Goal: Task Accomplishment & Management: Manage account settings

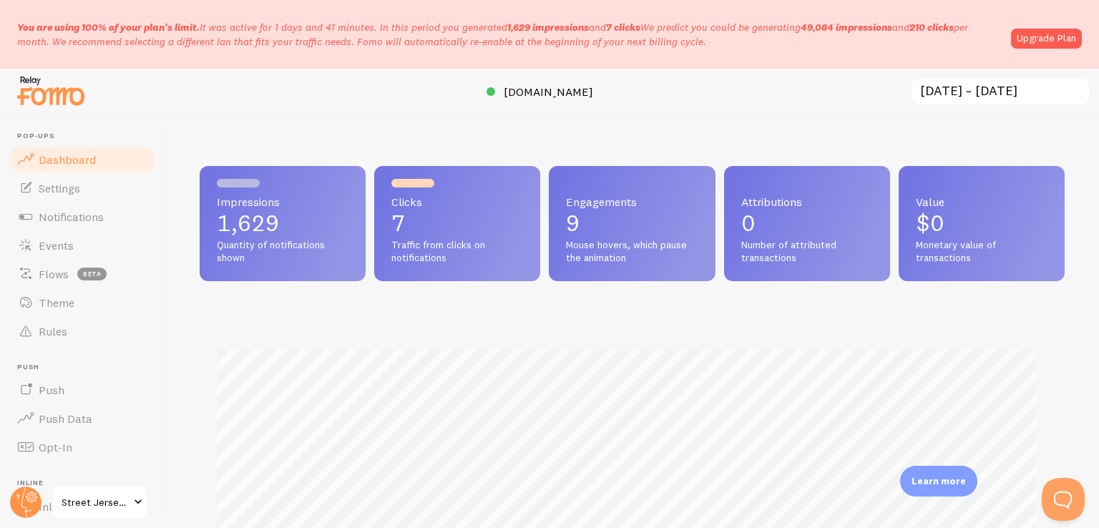
scroll to position [194, 0]
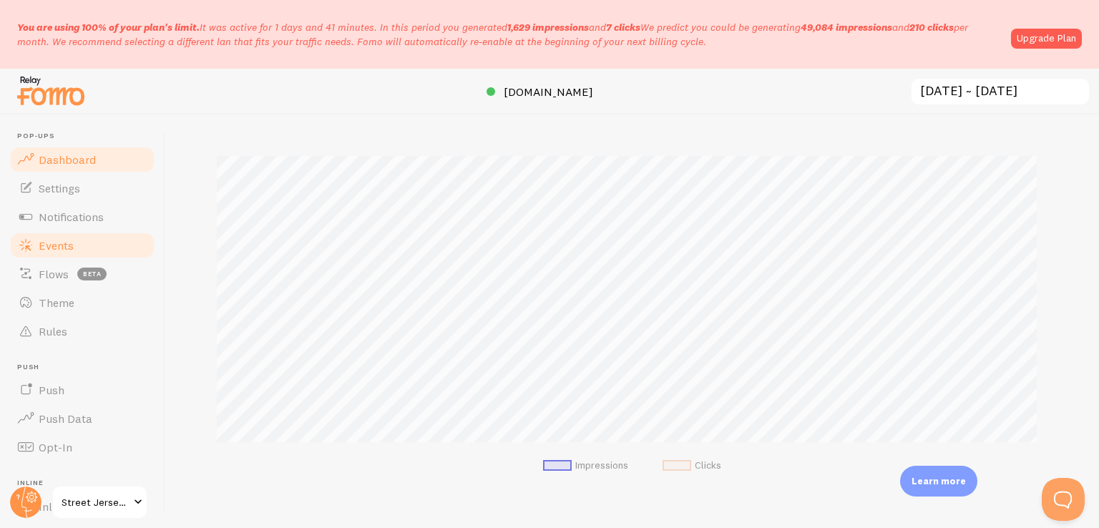
click at [68, 247] on span "Events" at bounding box center [56, 245] width 35 height 14
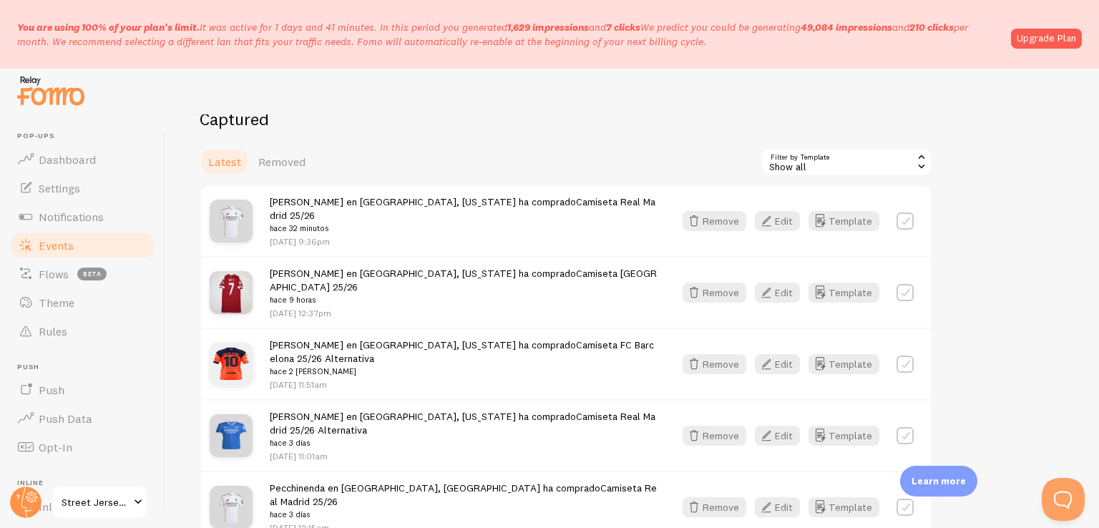
scroll to position [174, 0]
click at [898, 212] on label at bounding box center [904, 220] width 17 height 17
checkbox input "true"
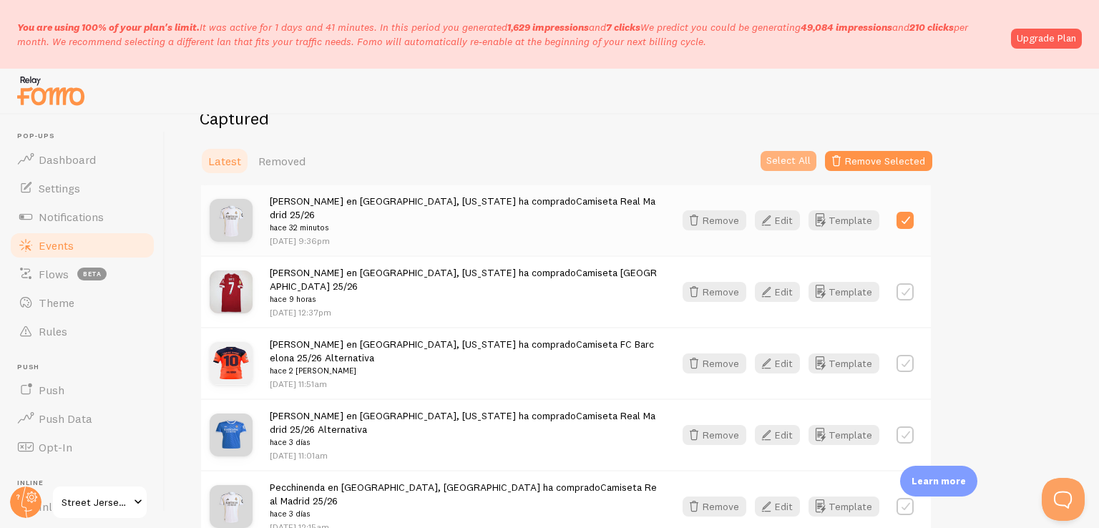
click at [783, 163] on button "Select All" at bounding box center [788, 161] width 56 height 20
checkbox input "true"
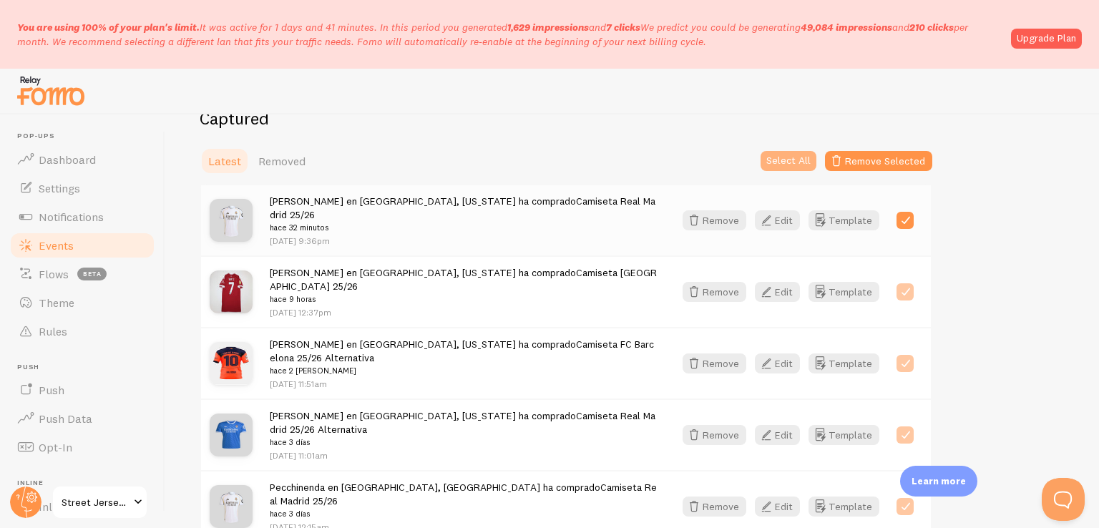
checkbox input "true"
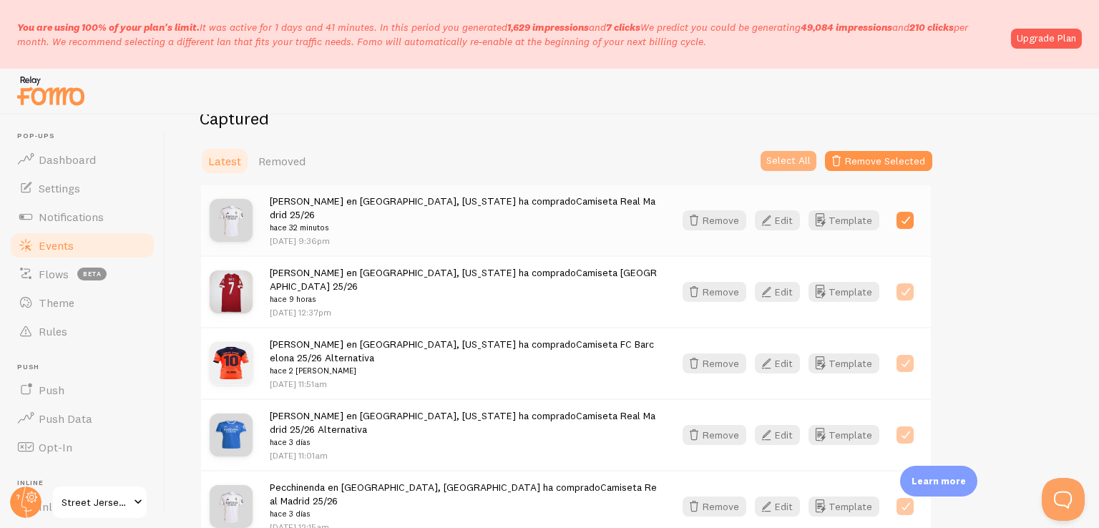
checkbox input "true"
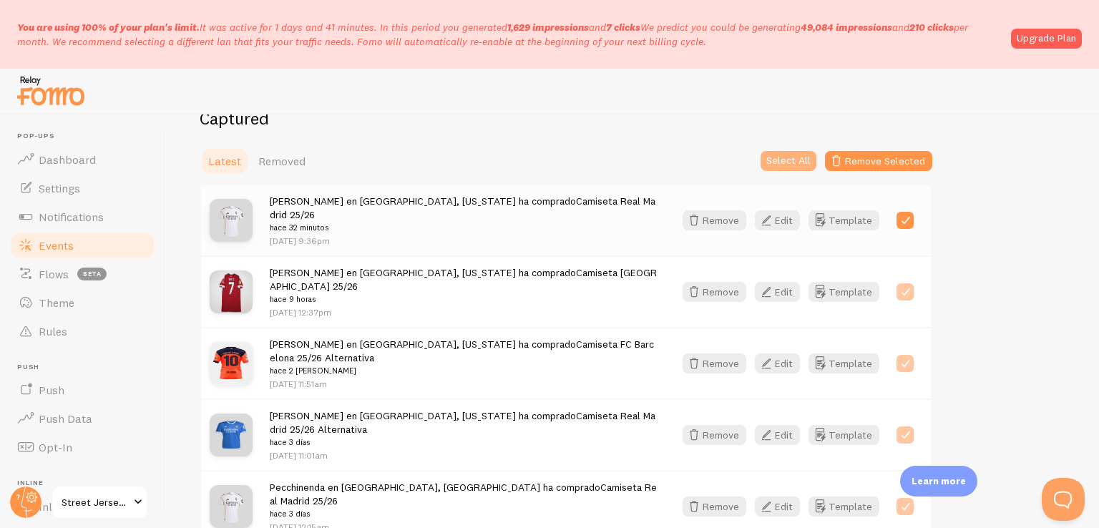
checkbox input "true"
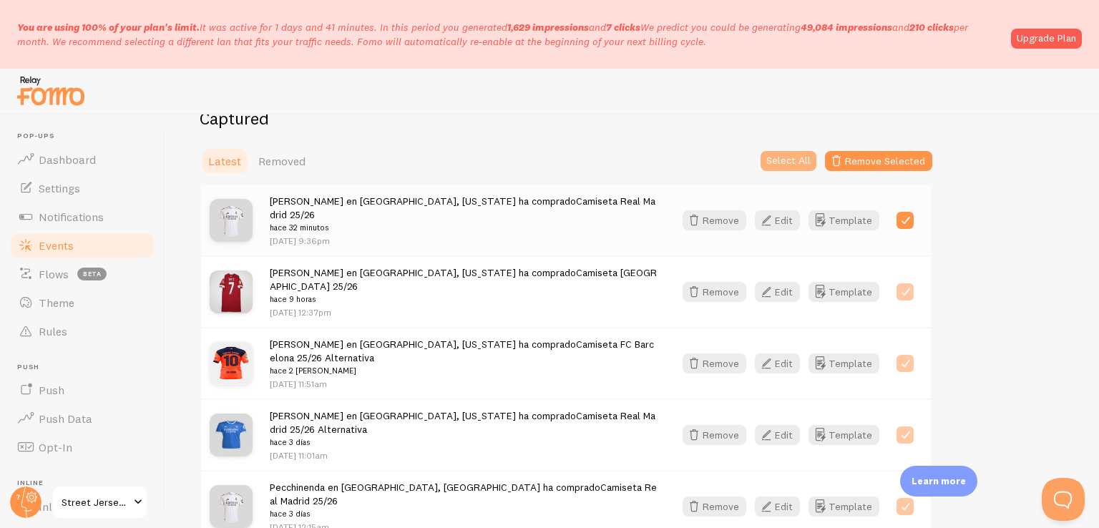
checkbox input "true"
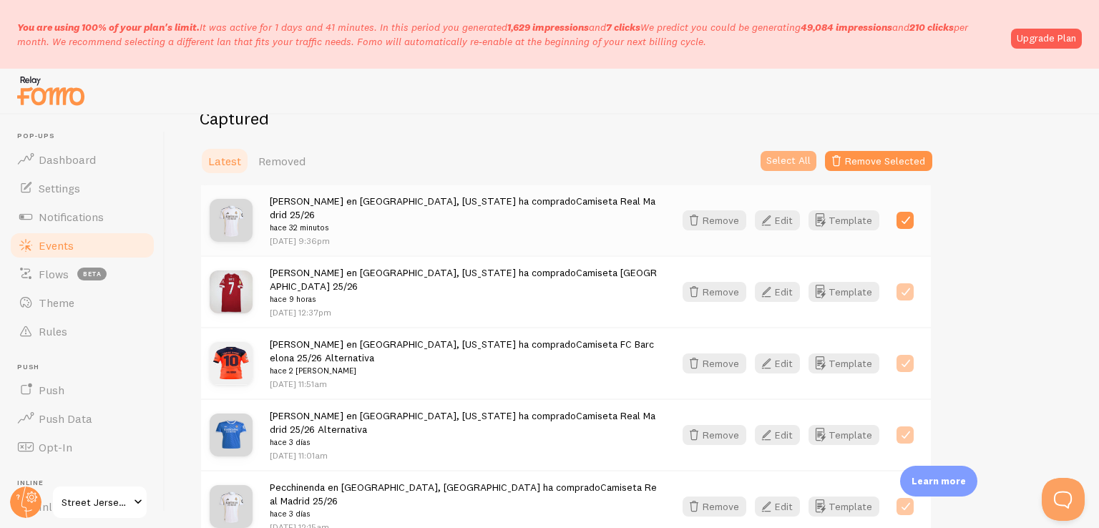
checkbox input "true"
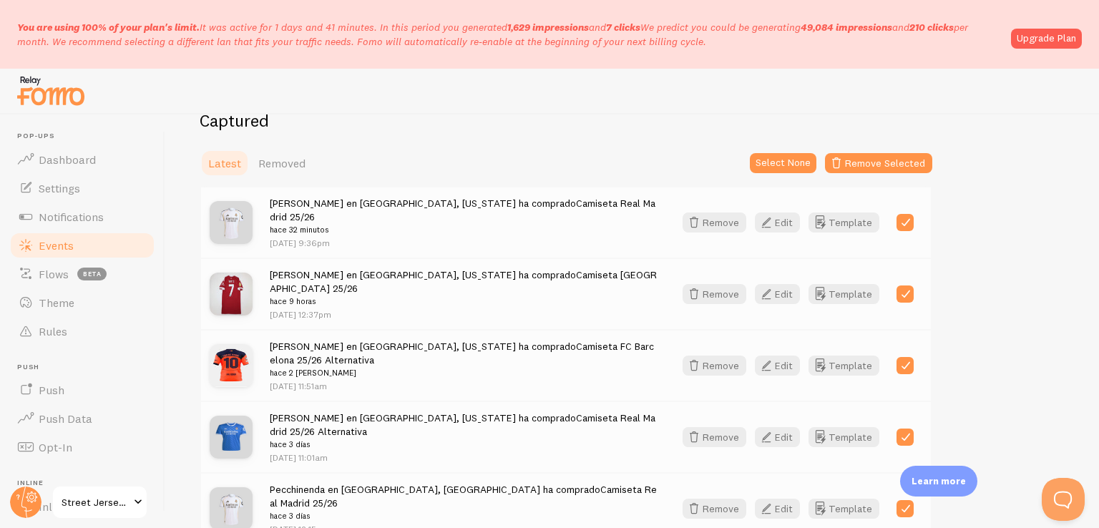
scroll to position [172, 0]
click at [285, 165] on span "Removed" at bounding box center [281, 163] width 47 height 14
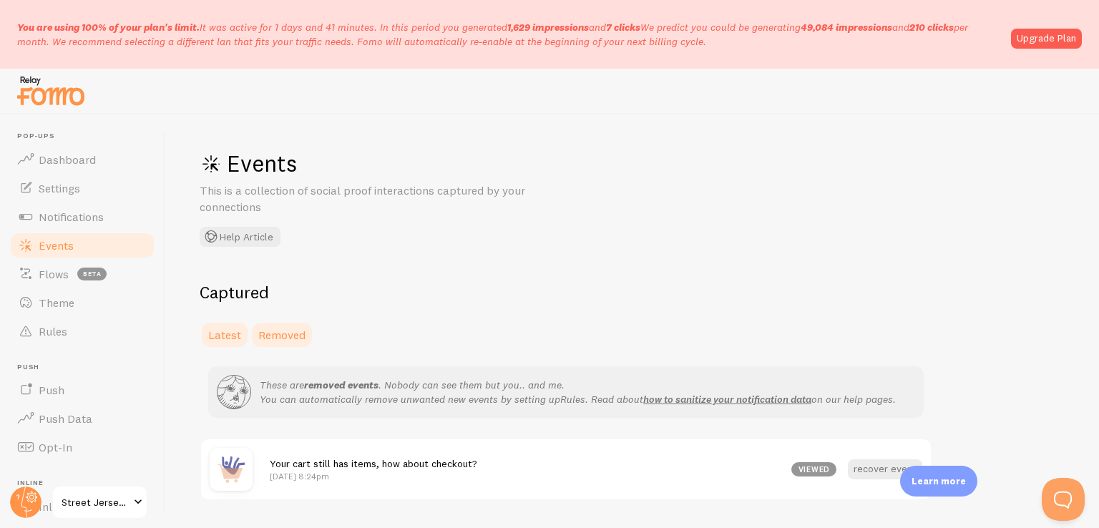
click at [215, 335] on span "Latest" at bounding box center [224, 335] width 33 height 14
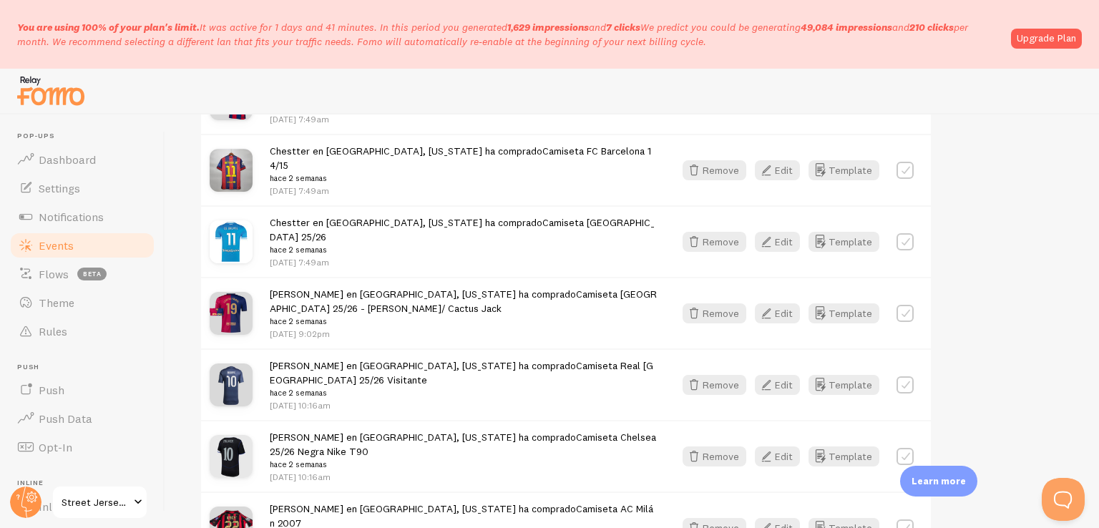
scroll to position [1854, 0]
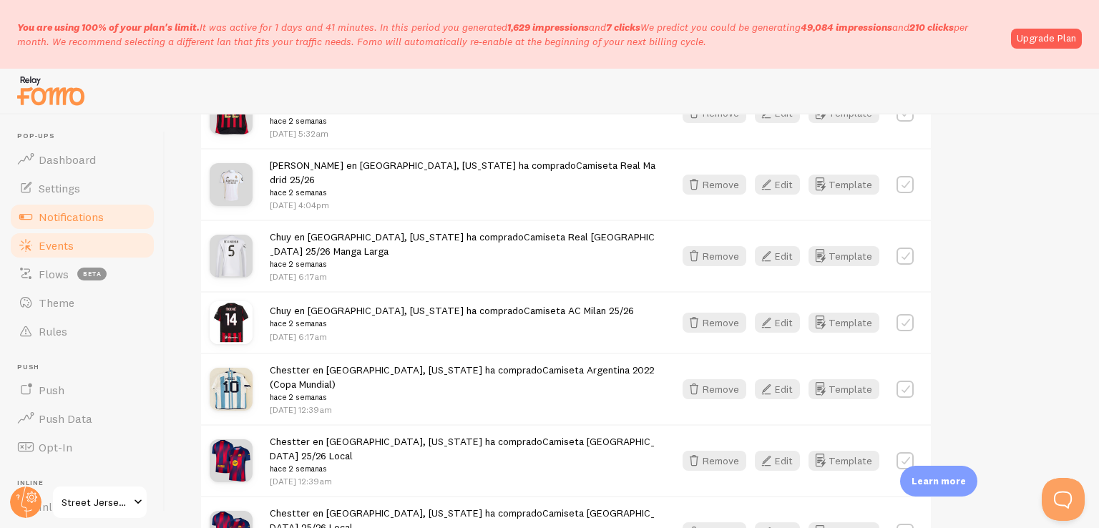
click at [60, 215] on span "Notifications" at bounding box center [71, 217] width 65 height 14
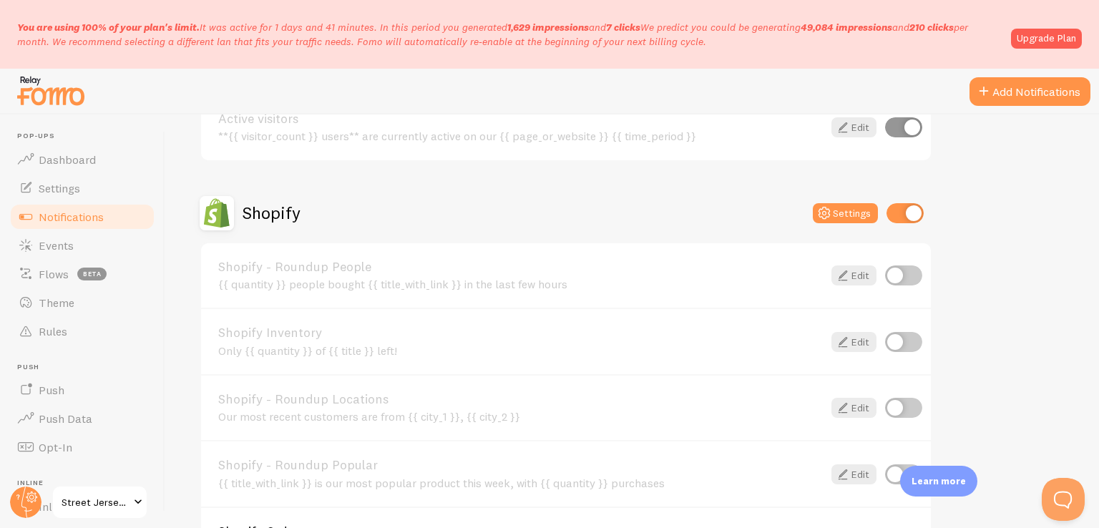
scroll to position [433, 0]
click at [902, 267] on input "checkbox" at bounding box center [903, 273] width 37 height 20
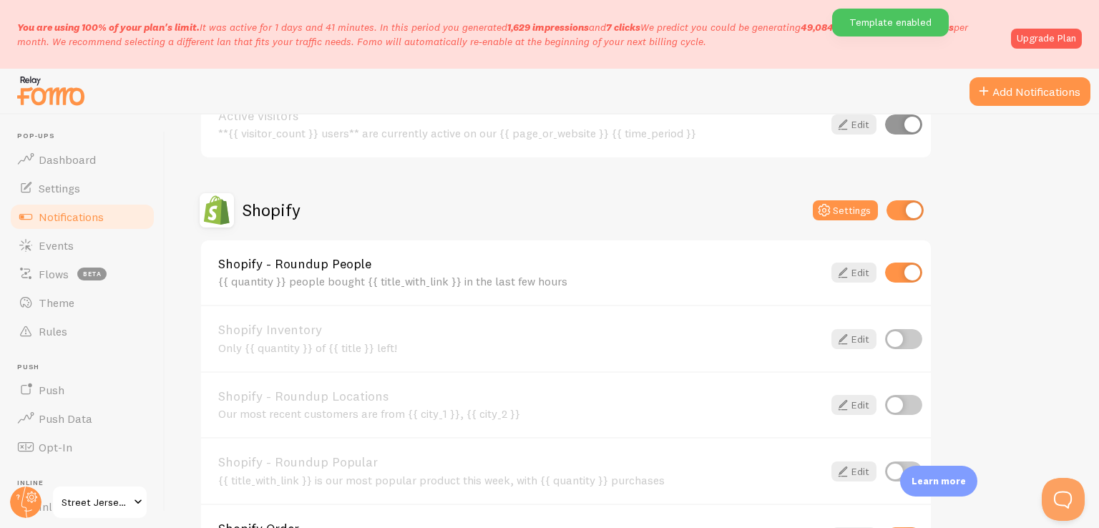
click at [902, 267] on input "checkbox" at bounding box center [903, 273] width 37 height 20
checkbox input "false"
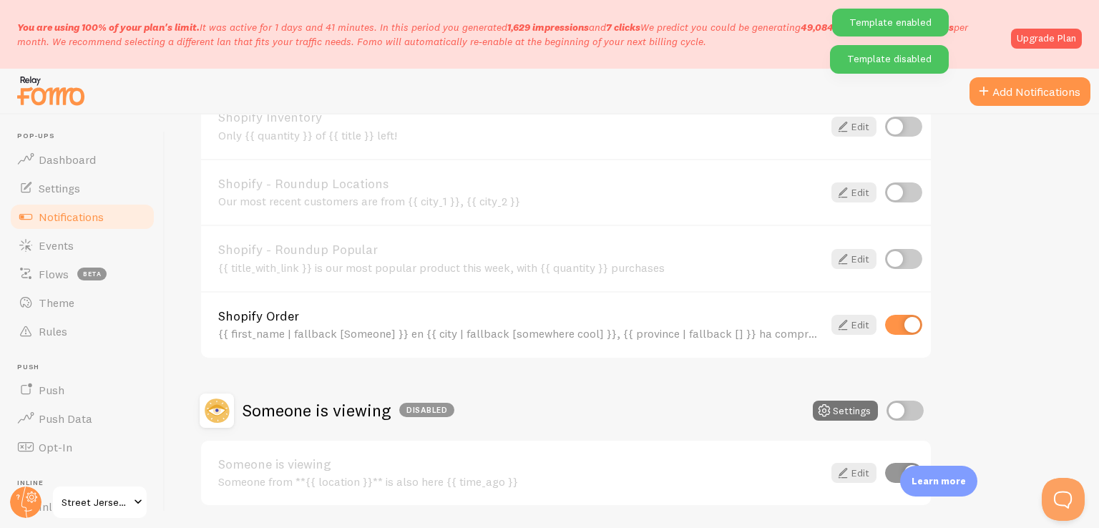
scroll to position [645, 0]
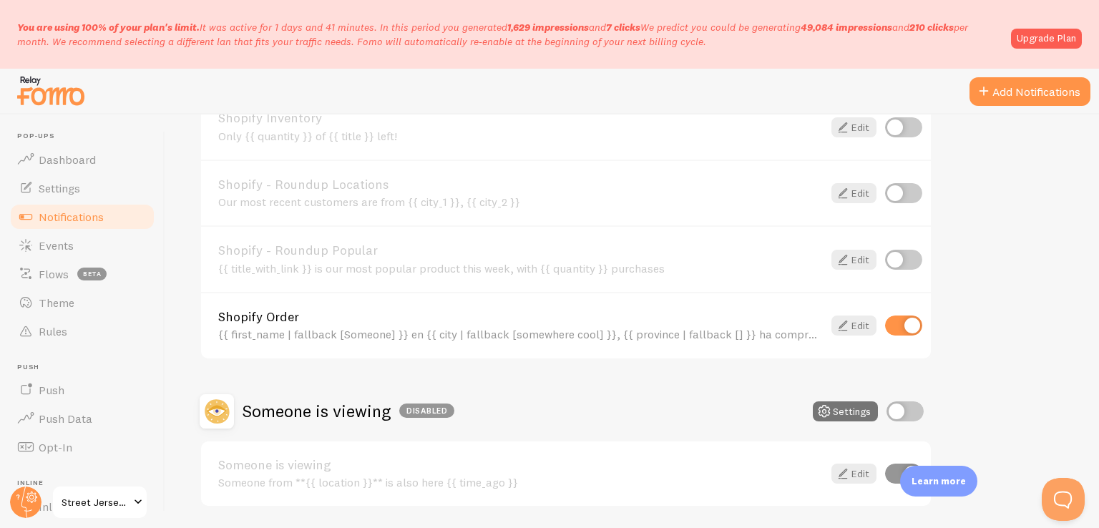
click at [901, 324] on input "checkbox" at bounding box center [903, 325] width 37 height 20
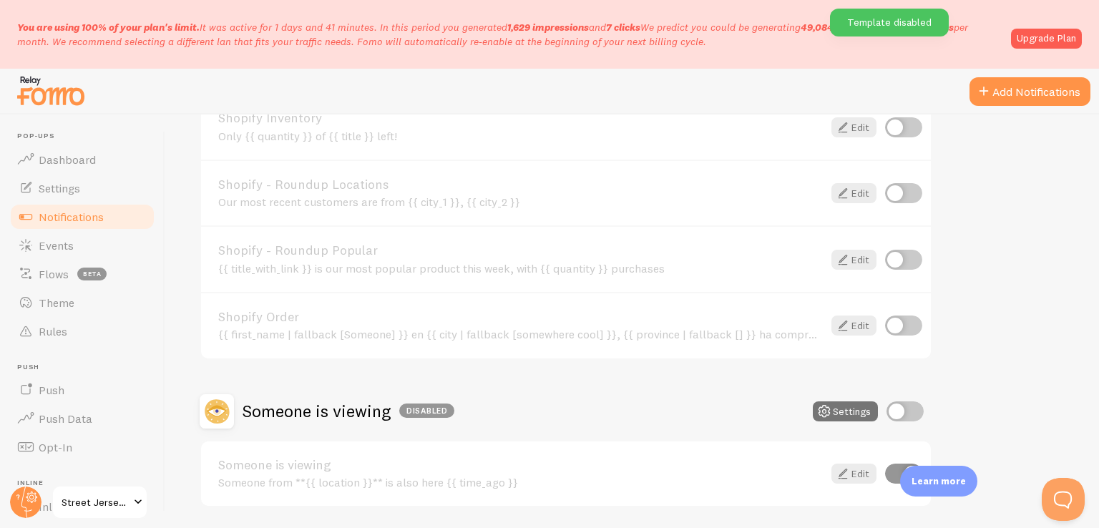
click at [901, 324] on input "checkbox" at bounding box center [903, 325] width 37 height 20
checkbox input "true"
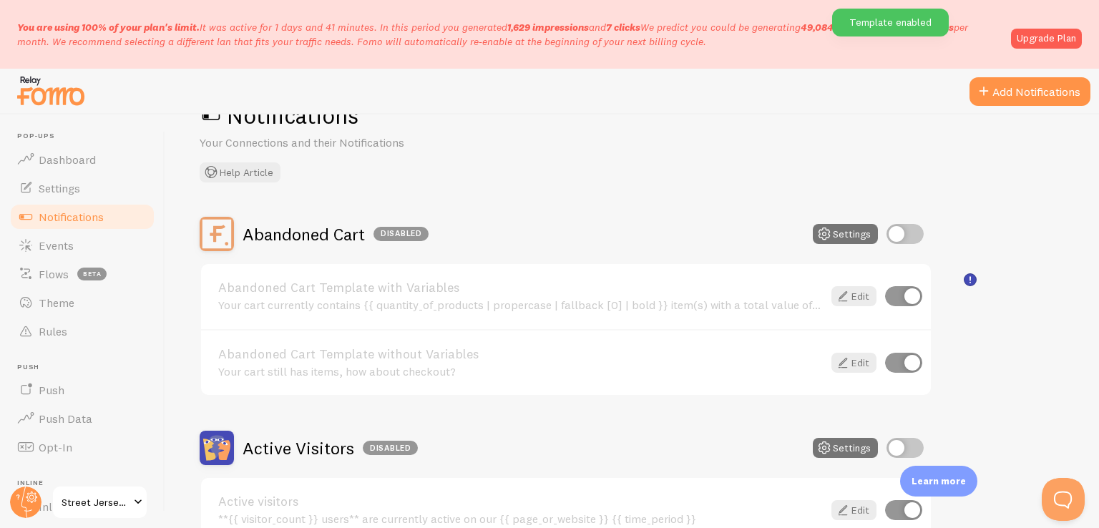
scroll to position [0, 0]
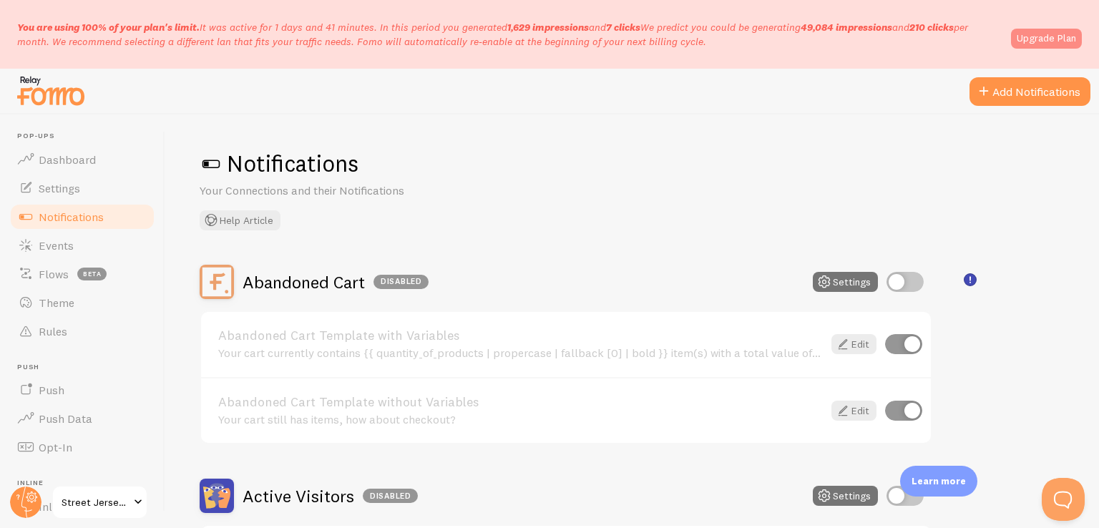
click at [1050, 39] on link "Upgrade Plan" at bounding box center [1046, 39] width 71 height 20
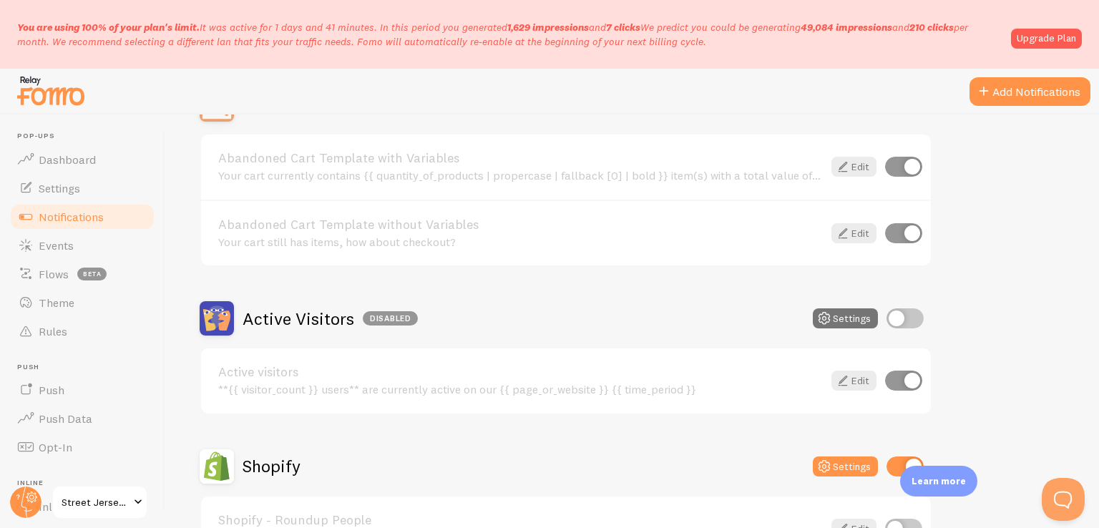
scroll to position [266, 0]
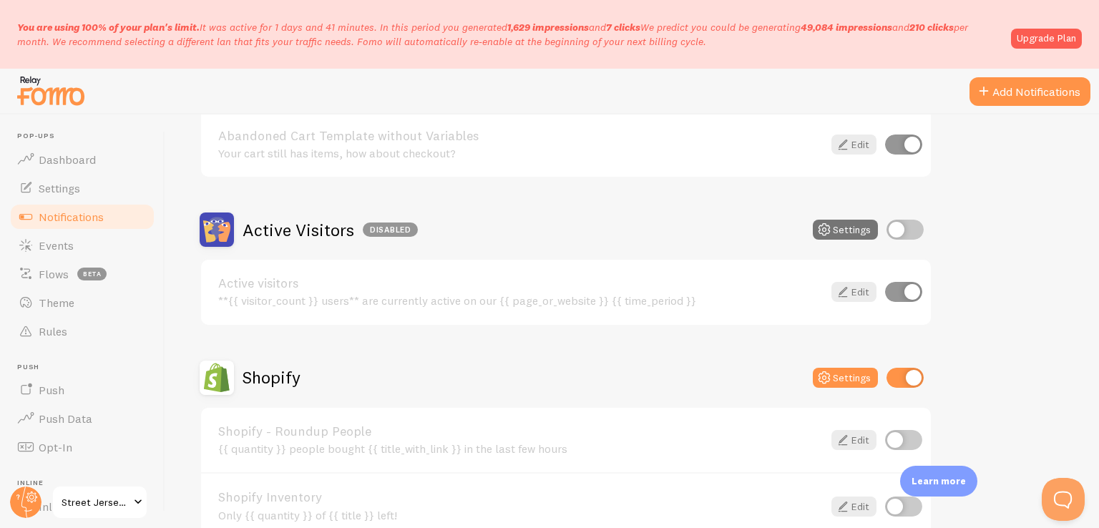
click at [899, 232] on input "checkbox" at bounding box center [904, 230] width 37 height 20
checkbox input "true"
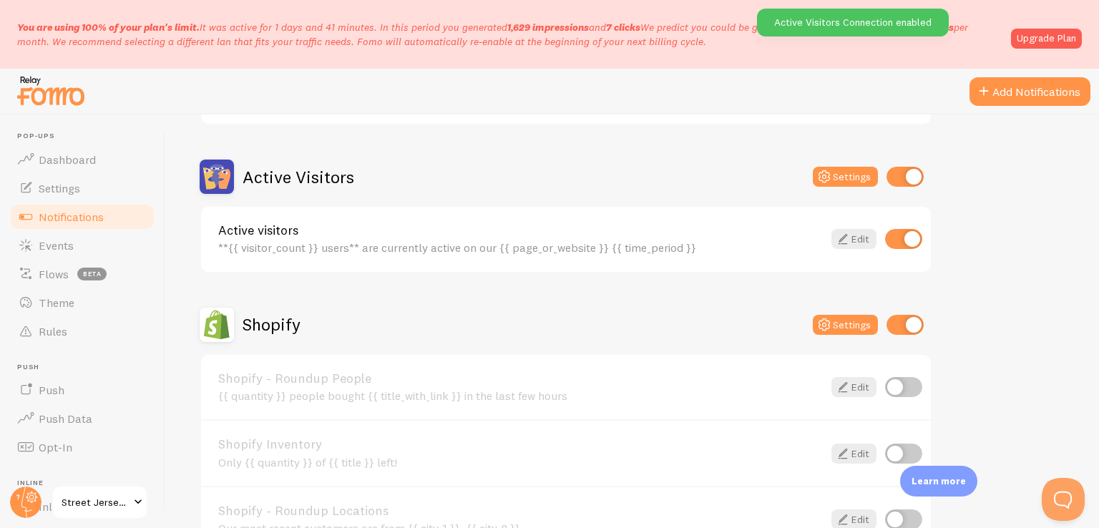
scroll to position [343, 0]
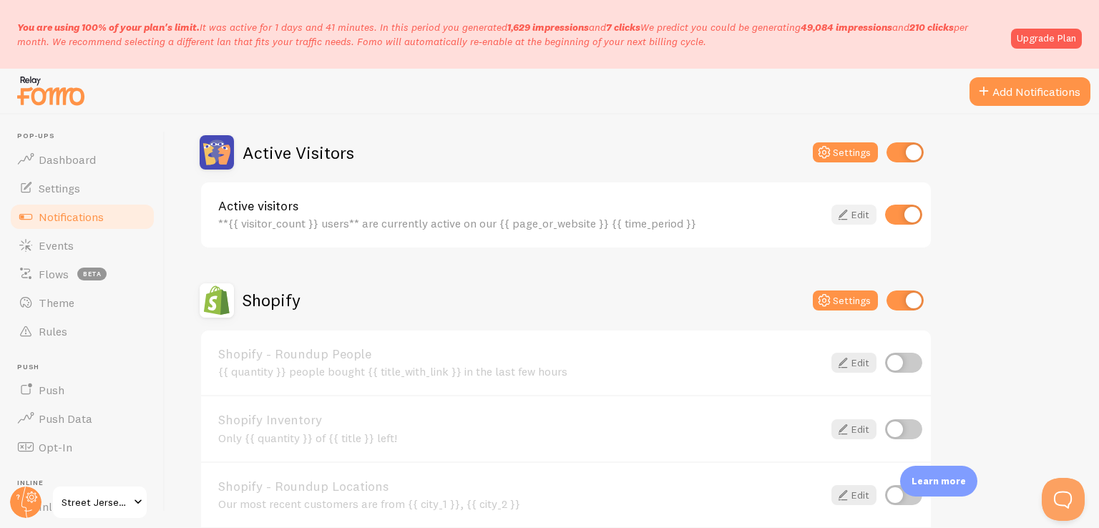
click at [858, 213] on link "Edit" at bounding box center [853, 215] width 45 height 20
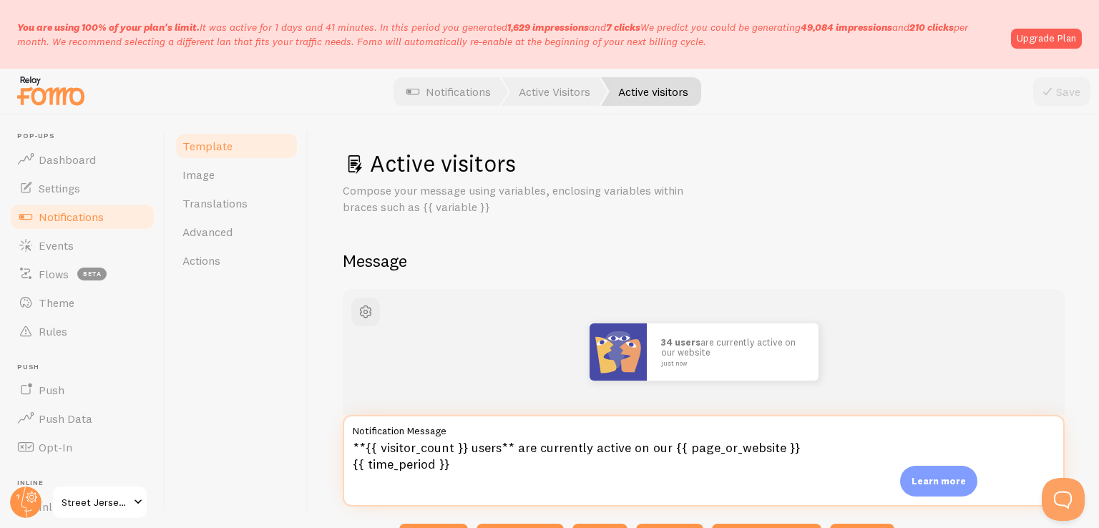
drag, startPoint x: 666, startPoint y: 446, endPoint x: 519, endPoint y: 441, distance: 147.4
click at [519, 441] on textarea "**{{ visitor_count }} users** are currently active on our {{ page_or_website }}…" at bounding box center [704, 461] width 722 height 92
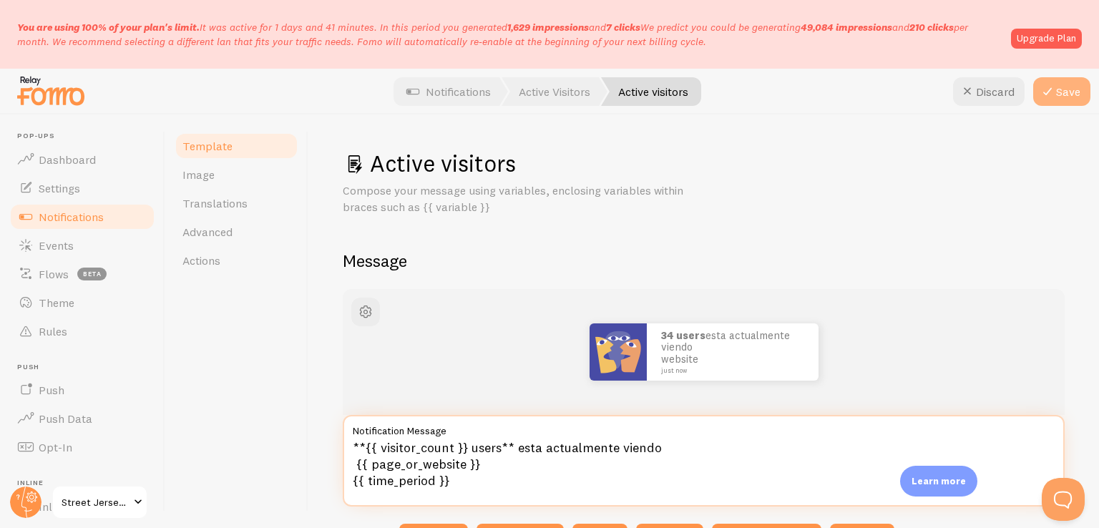
type textarea "**{{ visitor_count }} users** esta actualmente viendo {{ page_or_website }} {{ …"
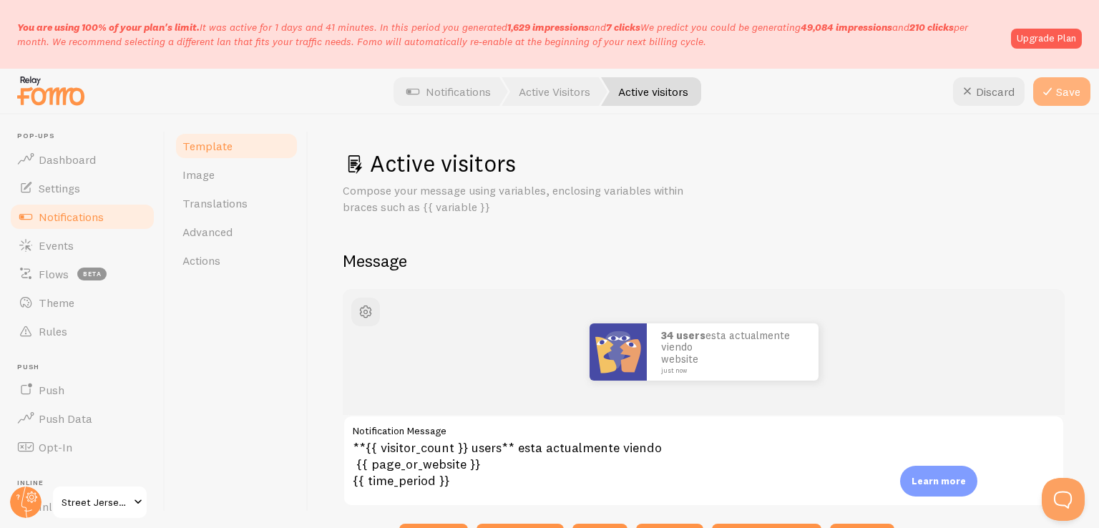
click at [1067, 100] on button "Save" at bounding box center [1061, 91] width 57 height 29
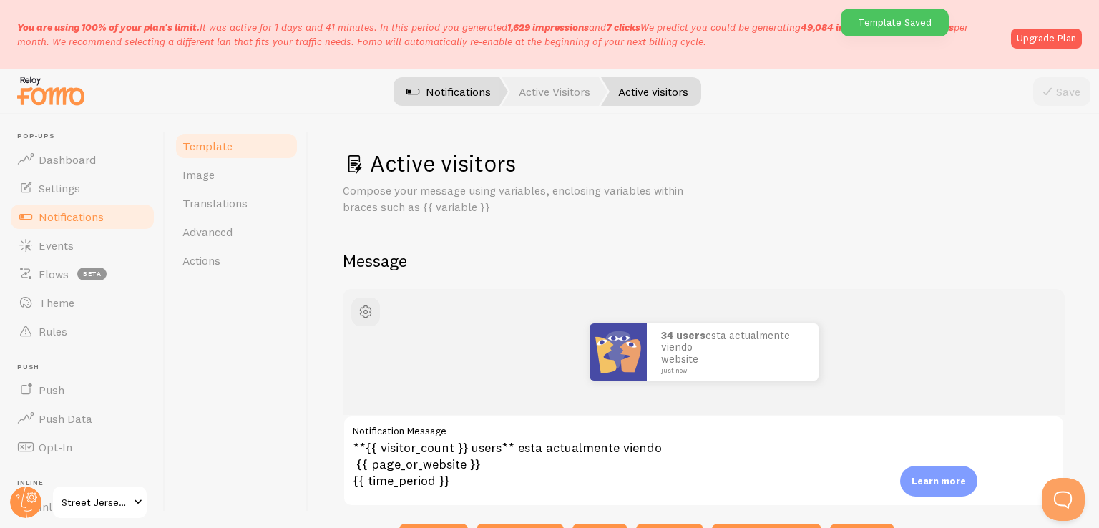
click at [471, 97] on link "Notifications" at bounding box center [448, 91] width 119 height 29
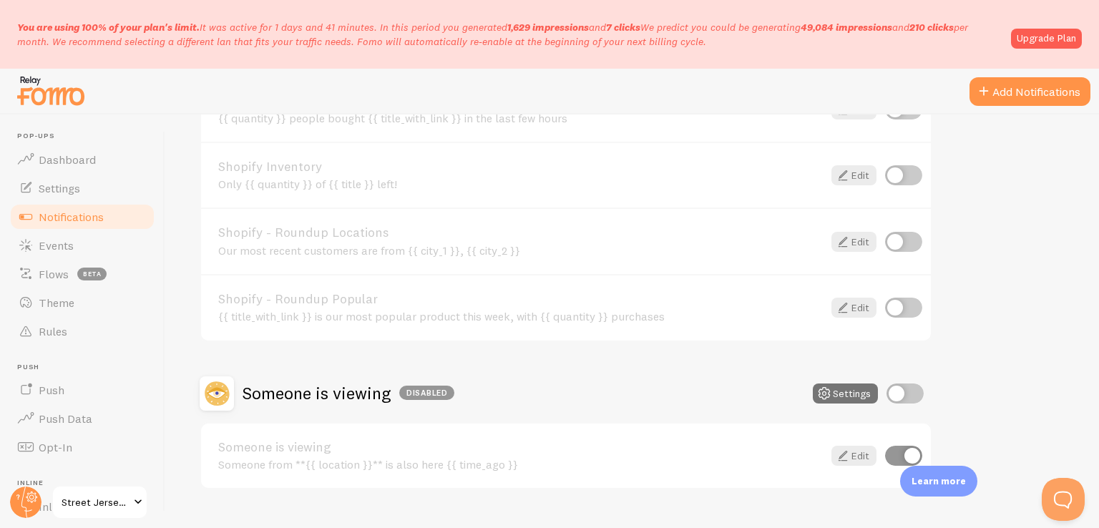
scroll to position [690, 0]
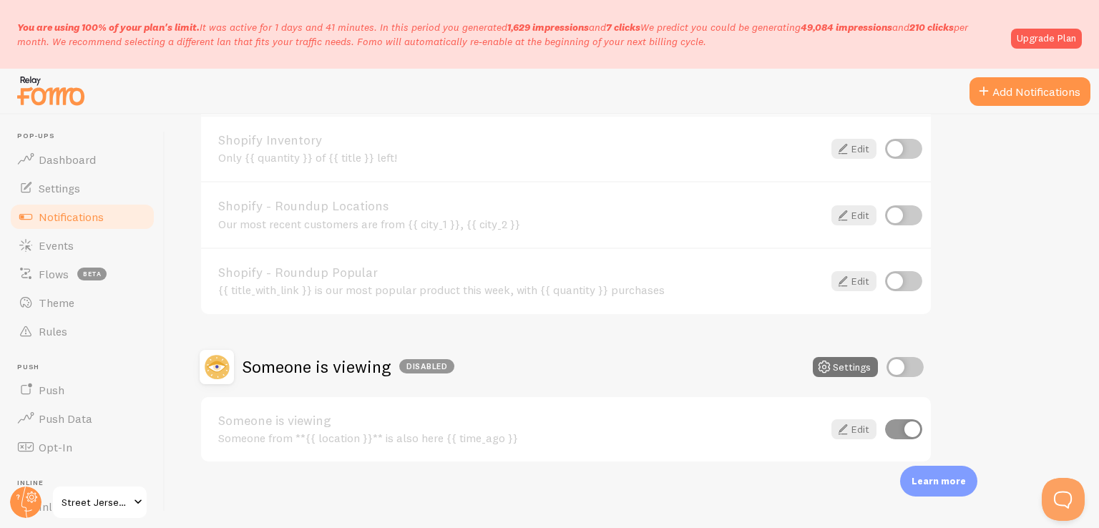
click at [898, 366] on input "checkbox" at bounding box center [904, 367] width 37 height 20
checkbox input "true"
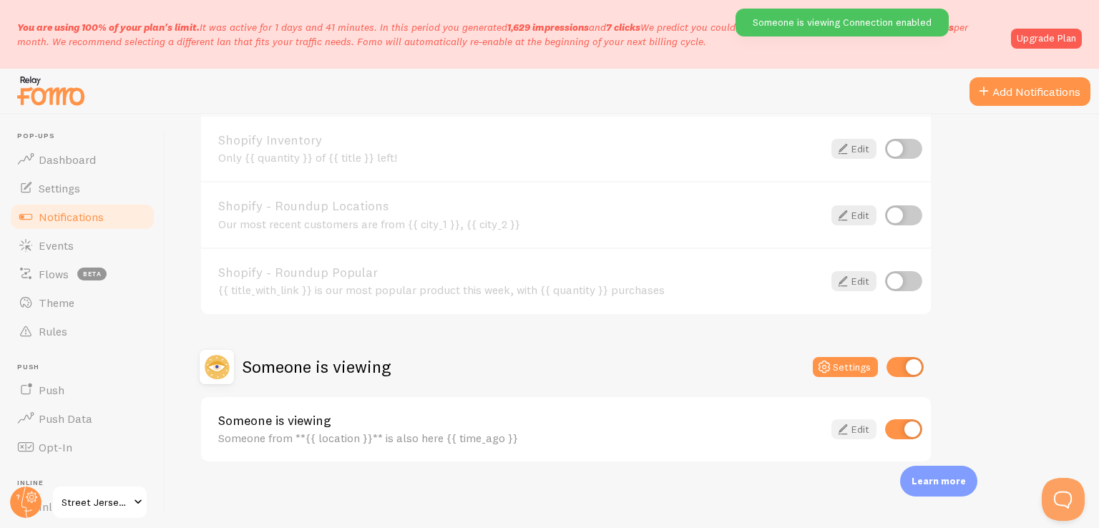
click at [861, 424] on link "Edit" at bounding box center [853, 429] width 45 height 20
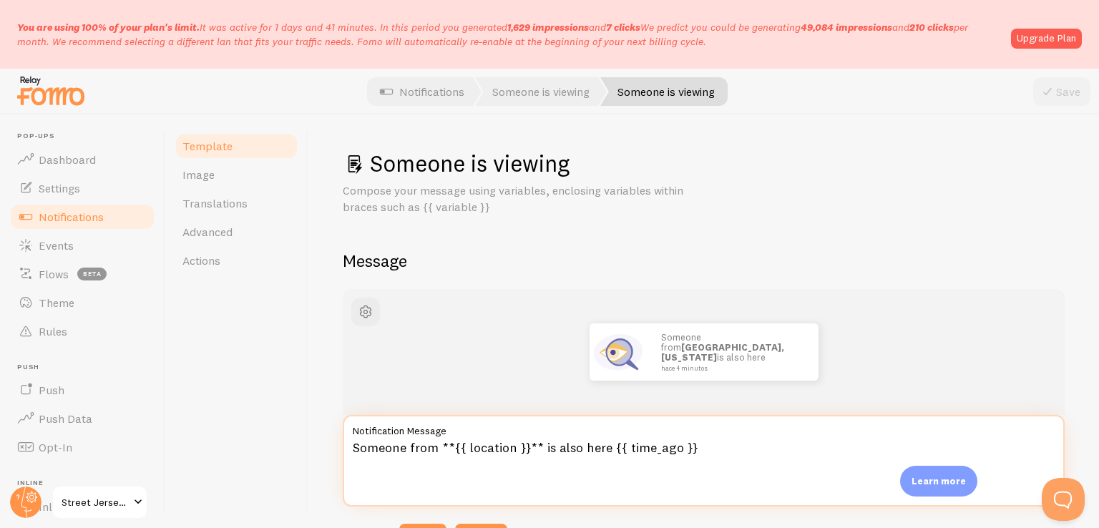
drag, startPoint x: 605, startPoint y: 443, endPoint x: 538, endPoint y: 449, distance: 67.5
click at [538, 449] on textarea "Someone from **{{ location }}** is also here {{ time_ago }}" at bounding box center [704, 461] width 722 height 92
type textarea "Someone from **{{ location }}**tambien esta viendo {{ time_ago }}"
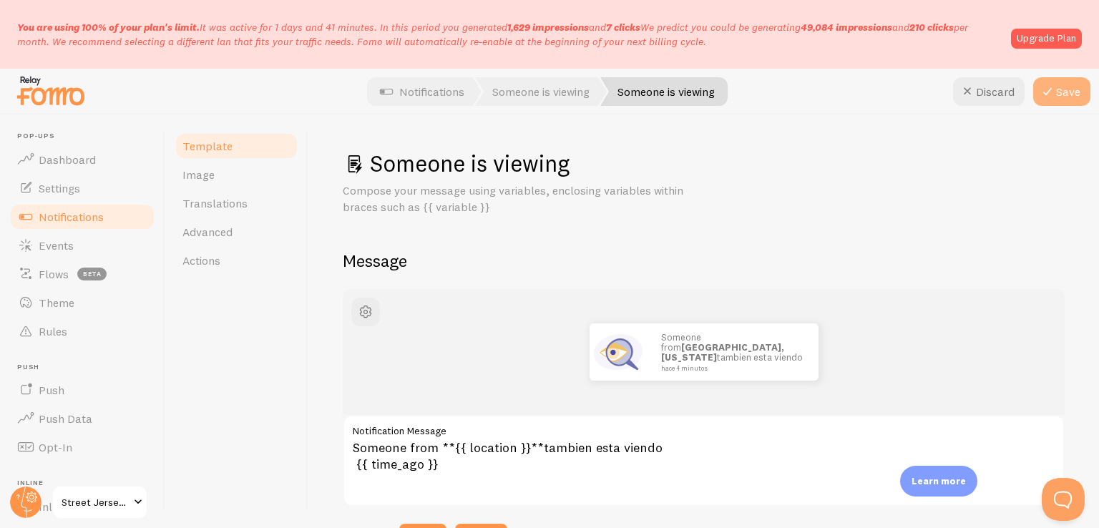
click at [1074, 102] on button "Save" at bounding box center [1061, 91] width 57 height 29
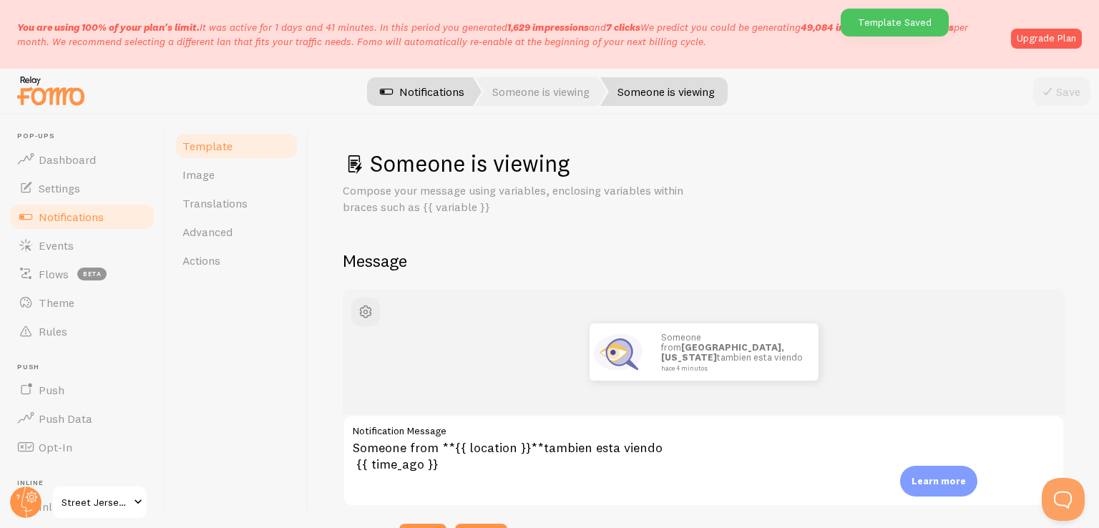
click at [414, 89] on link "Notifications" at bounding box center [422, 91] width 119 height 29
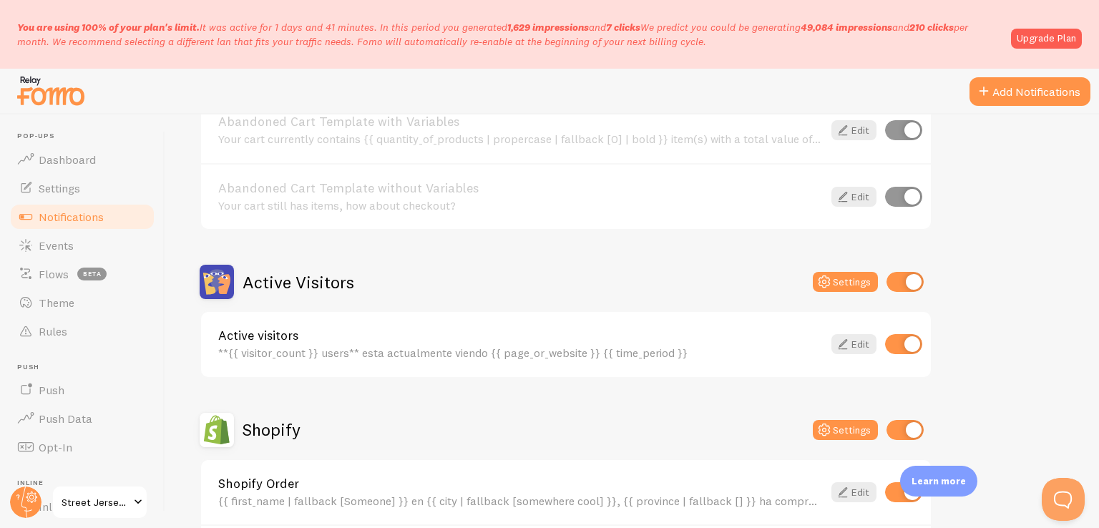
scroll to position [217, 0]
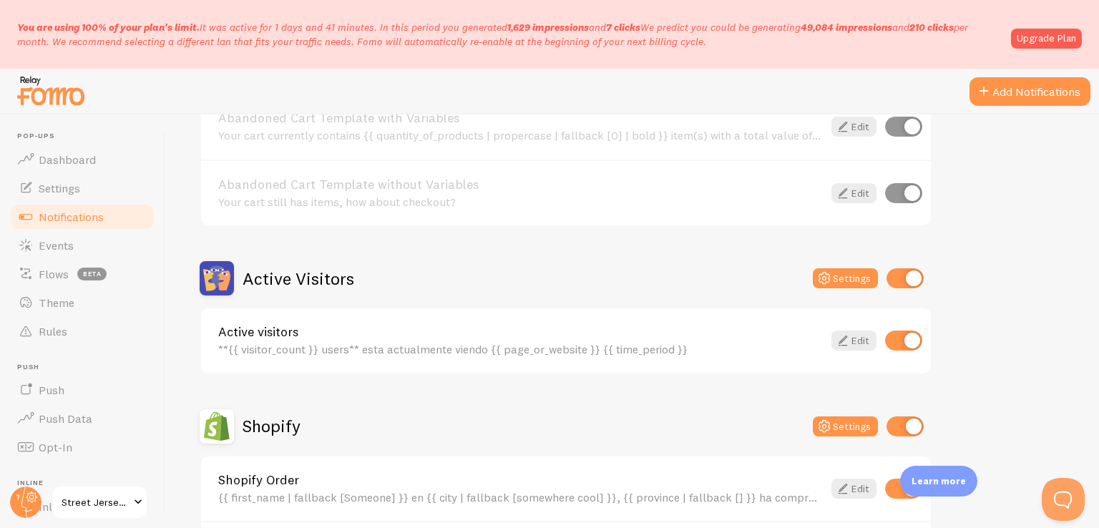
click at [908, 278] on input "checkbox" at bounding box center [904, 278] width 37 height 20
checkbox input "false"
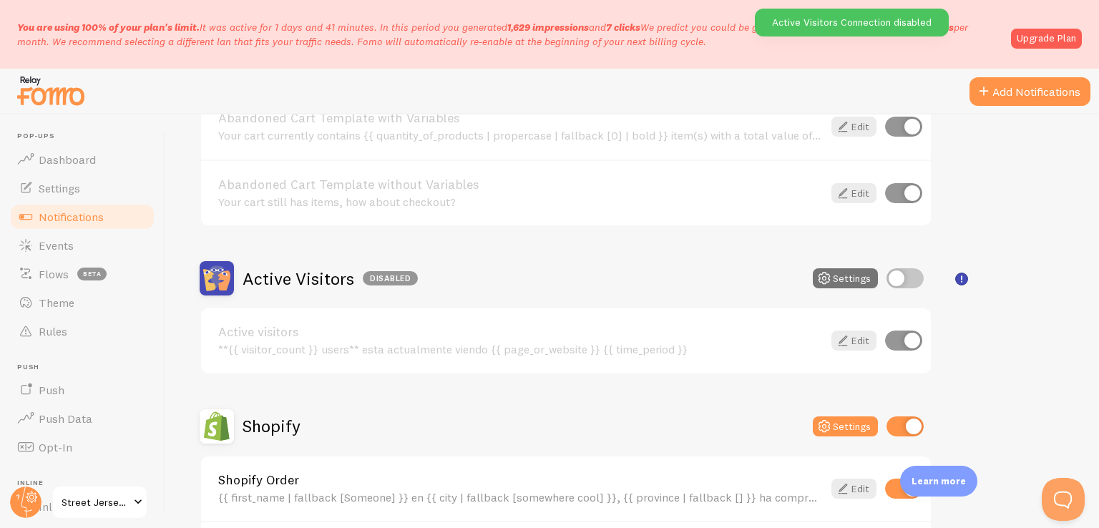
scroll to position [0, 0]
